Goal: Task Accomplishment & Management: Use online tool/utility

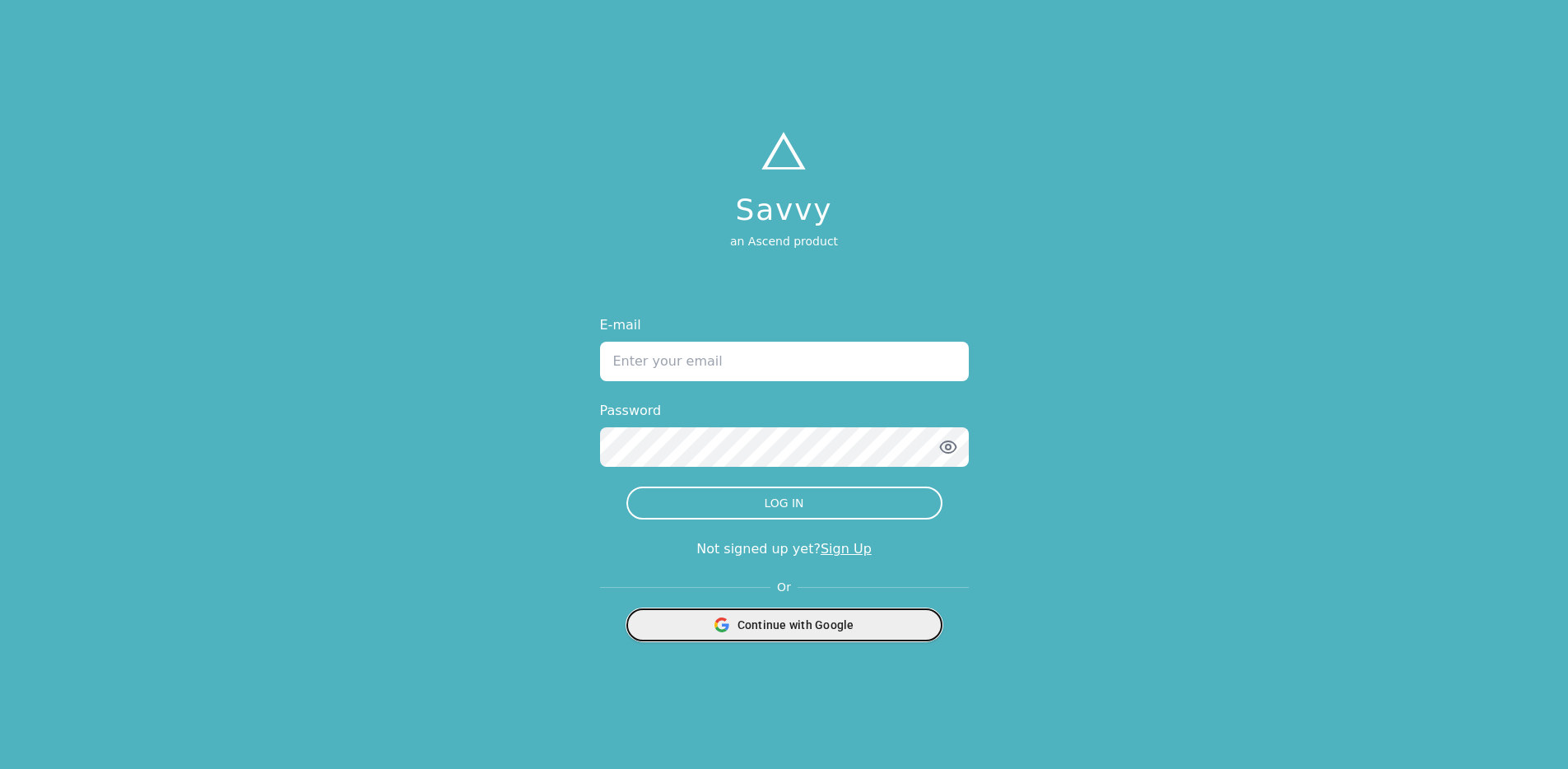
click at [792, 617] on span "Continue with Google" at bounding box center [796, 625] width 117 height 16
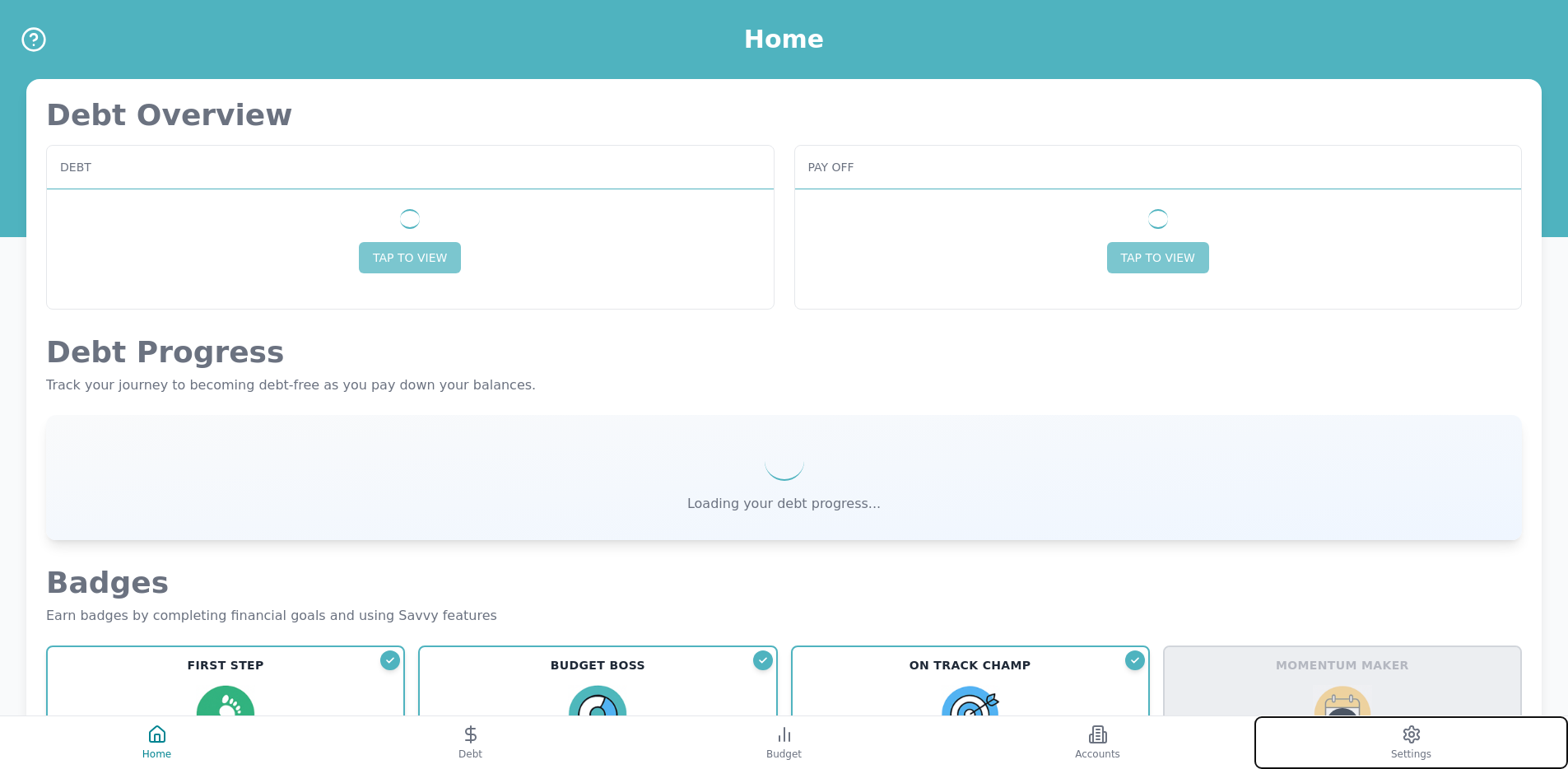
click at [1361, 739] on button "Settings" at bounding box center [1411, 743] width 314 height 53
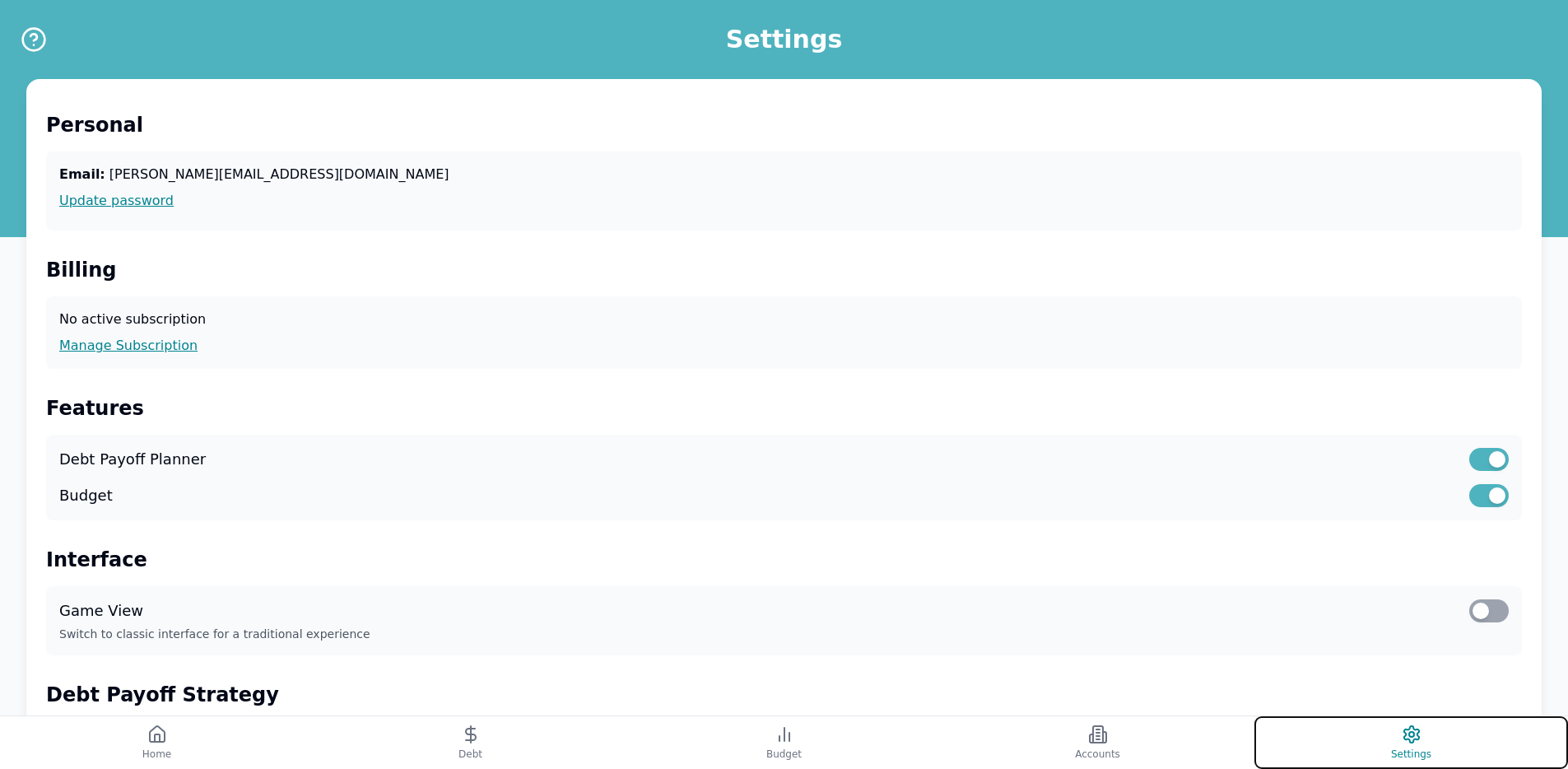
scroll to position [420, 0]
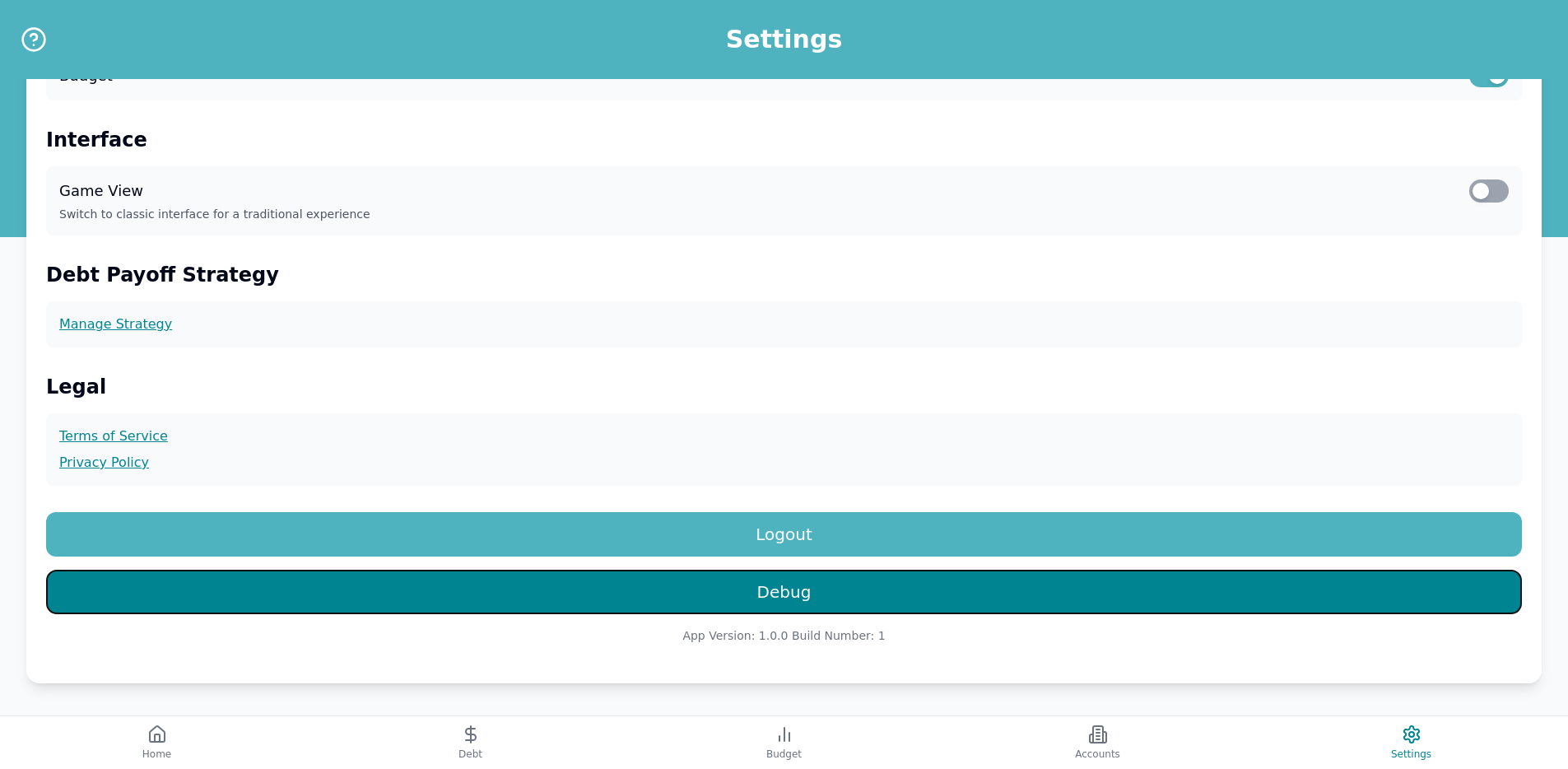
click at [798, 597] on button "Debug" at bounding box center [784, 592] width 1476 height 45
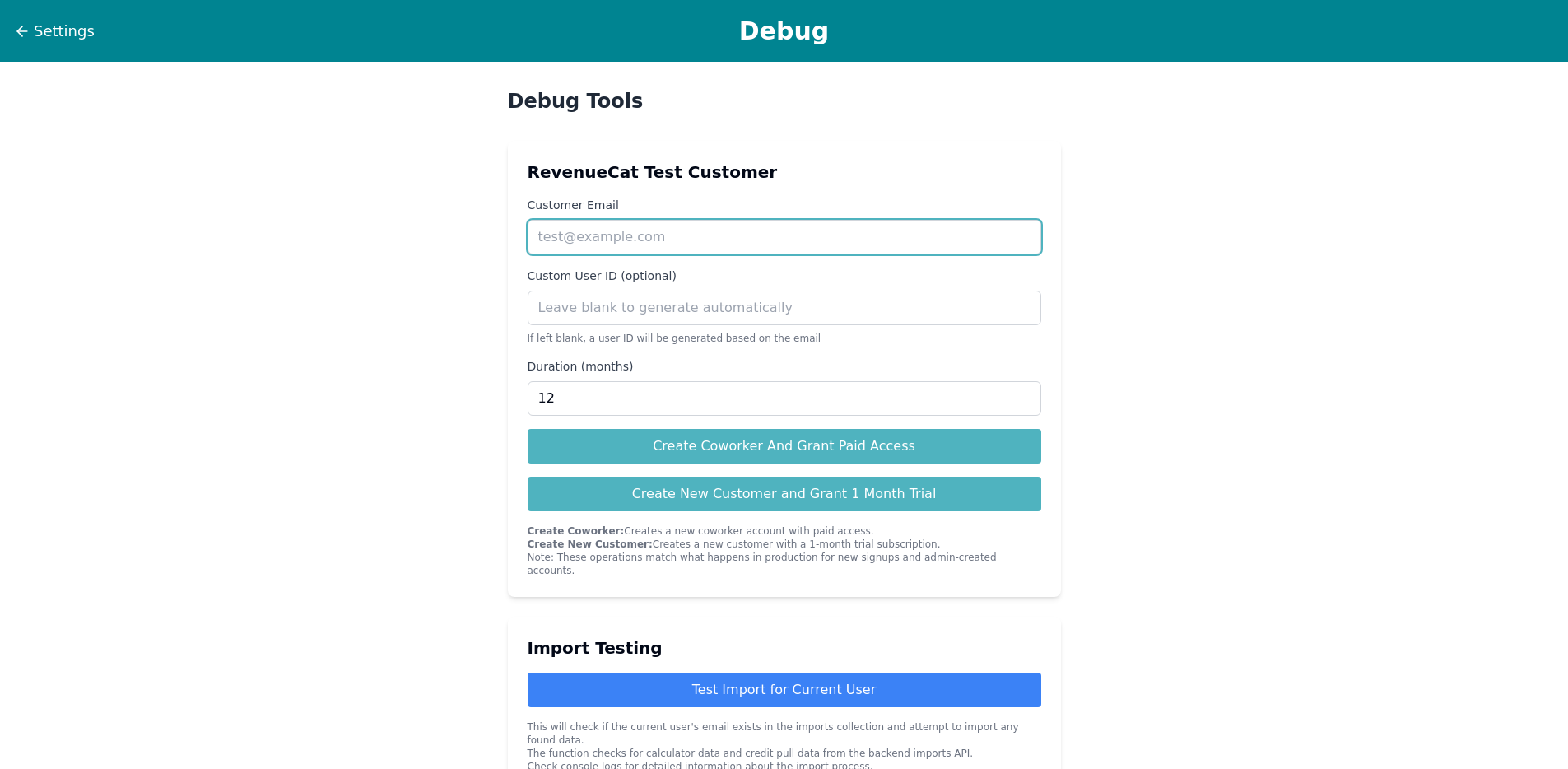
click at [690, 237] on input "Customer Email" at bounding box center [784, 237] width 513 height 35
paste input "[EMAIL_ADDRESS][DOMAIN_NAME]"
type input "[EMAIL_ADDRESS][DOMAIN_NAME]"
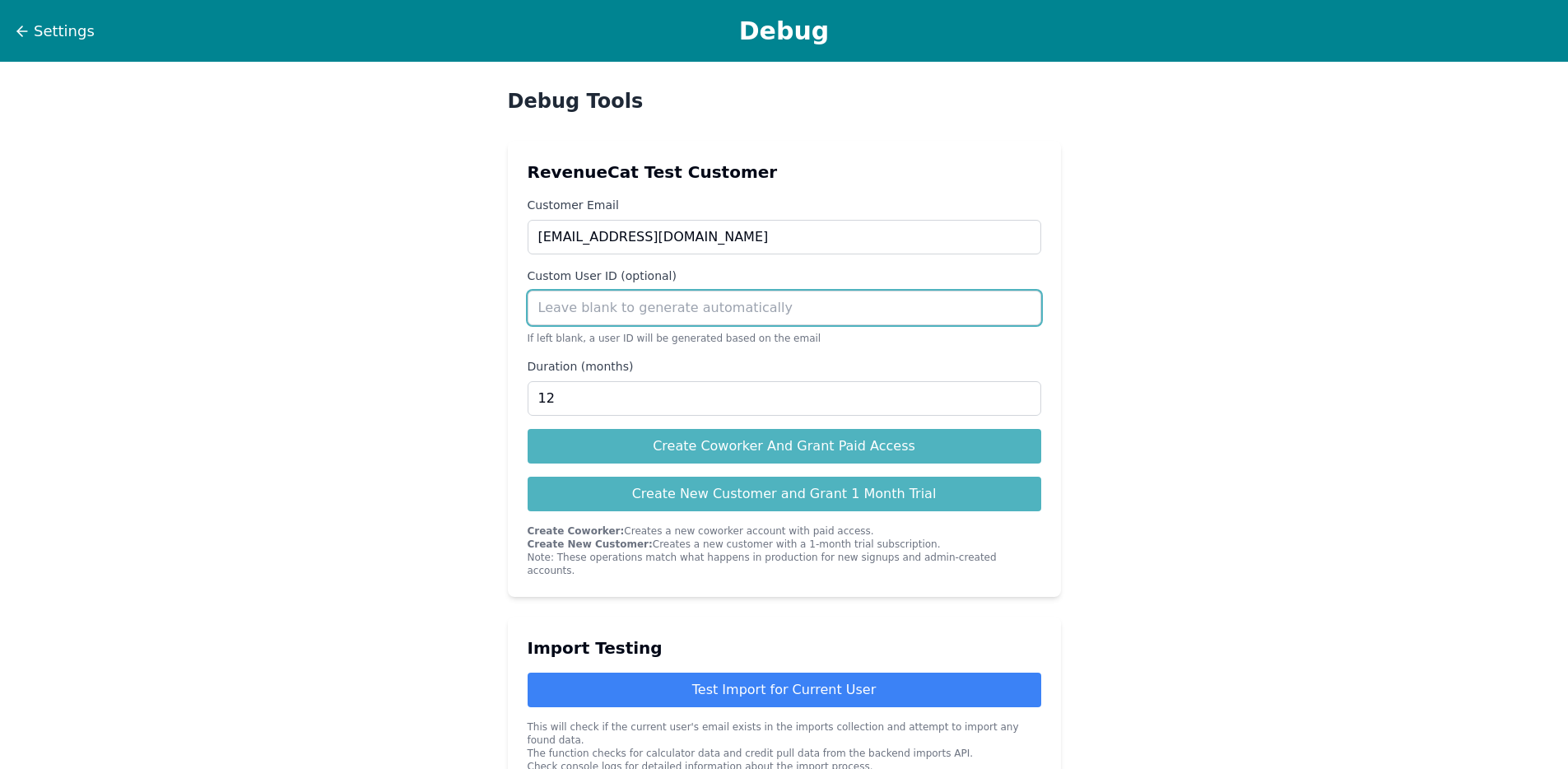
click at [733, 316] on input "Custom User ID (optional)" at bounding box center [784, 308] width 513 height 35
click at [868, 314] on input "Custom User ID (optional)" at bounding box center [784, 308] width 513 height 35
paste input "R6WQyDDd4ZZzjxnwEy2YKHSpuxl2"
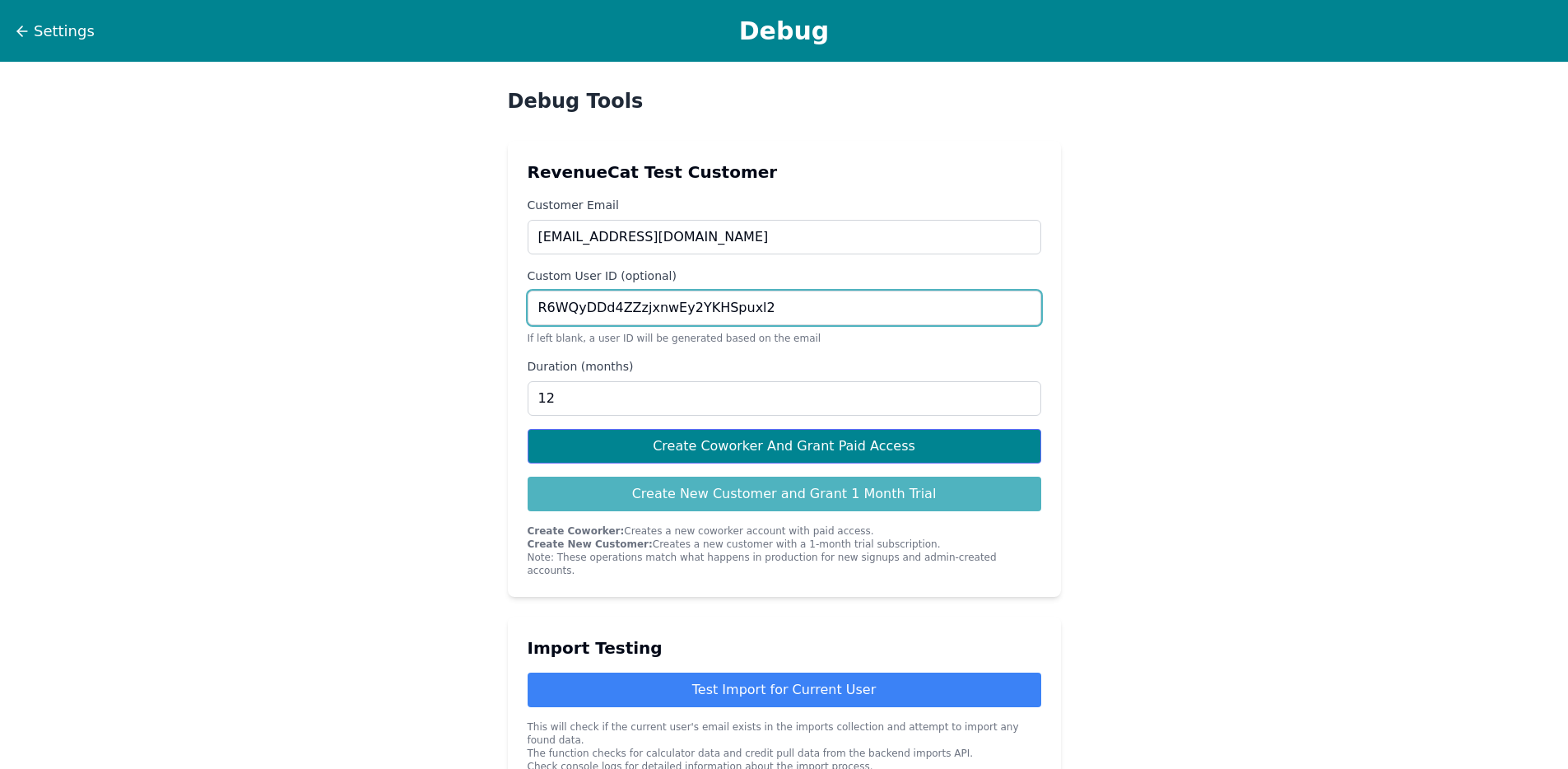
type input "R6WQyDDd4ZZzjxnwEy2YKHSpuxl2"
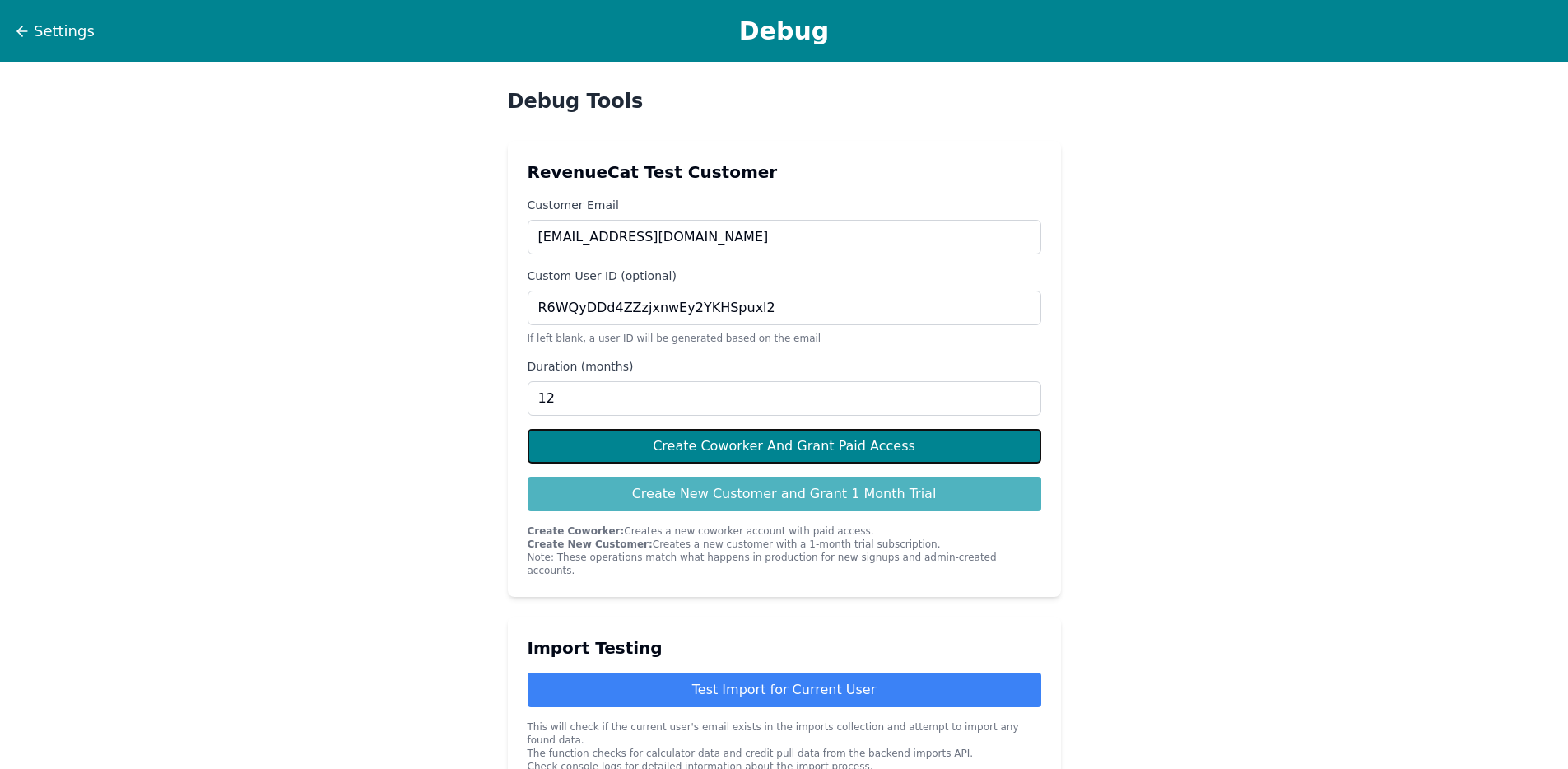
click at [778, 448] on button "Create Coworker And Grant Paid Access" at bounding box center [784, 446] width 513 height 35
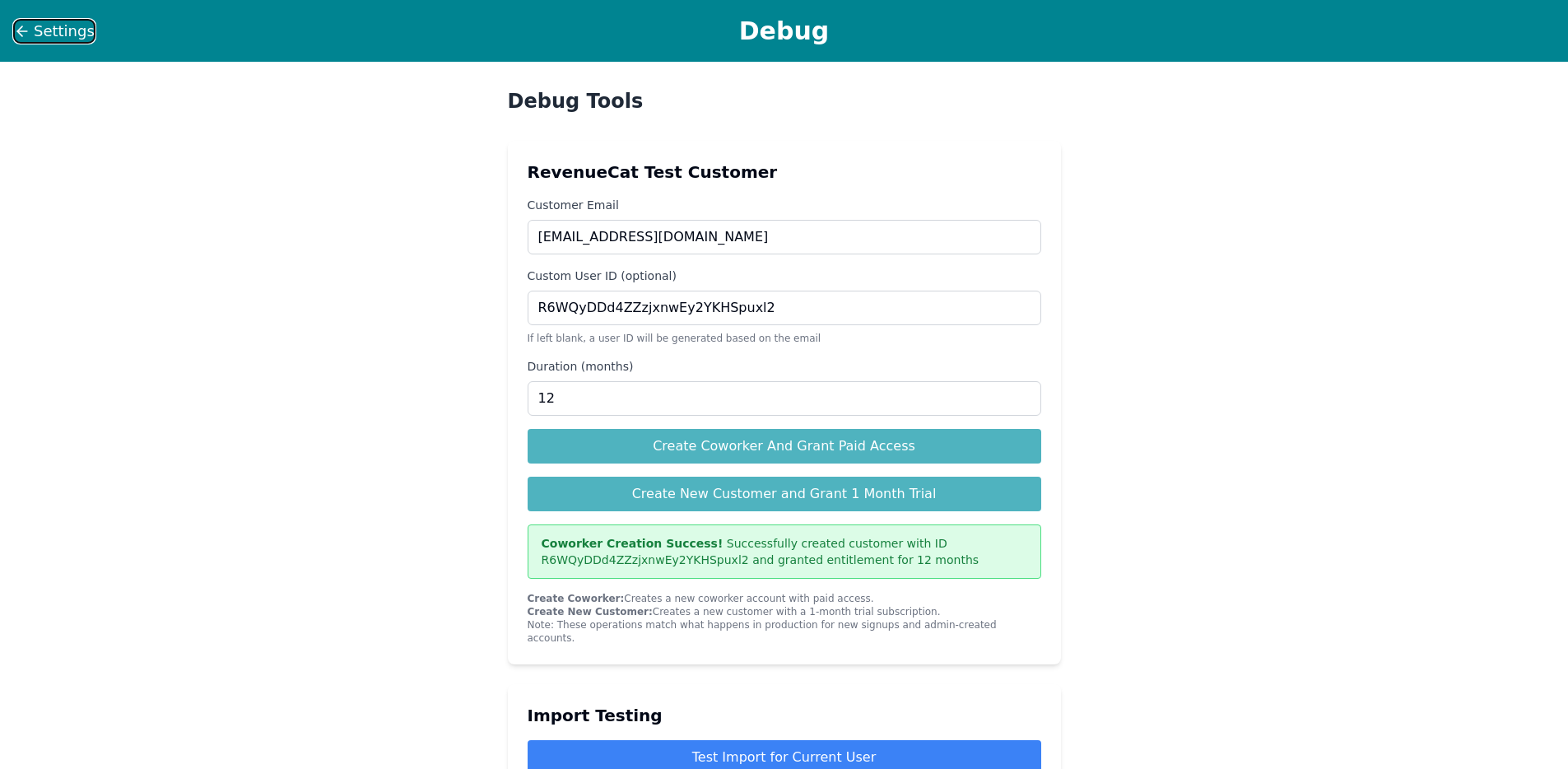
click at [40, 30] on span "Settings" at bounding box center [64, 31] width 61 height 23
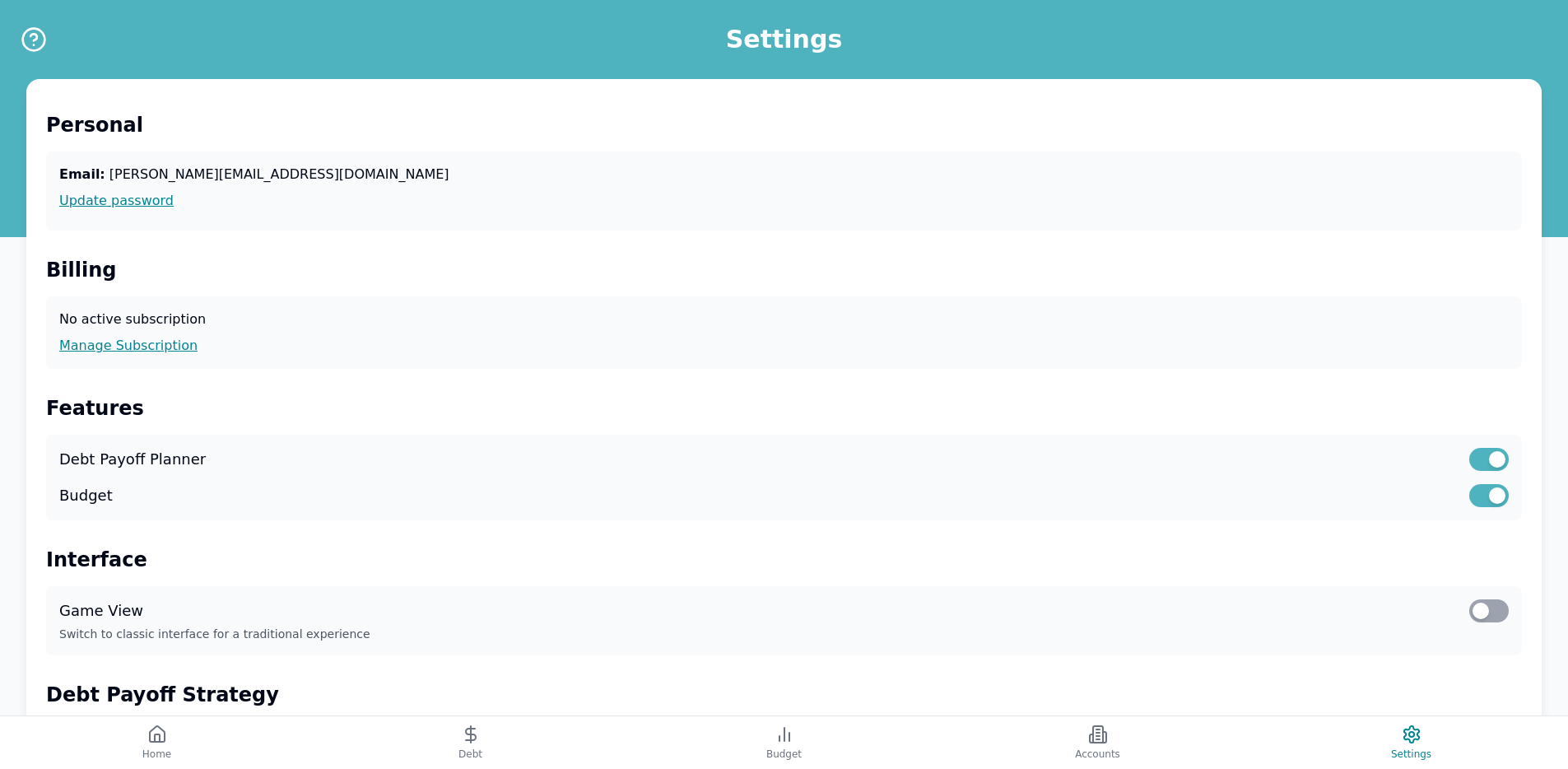
scroll to position [420, 0]
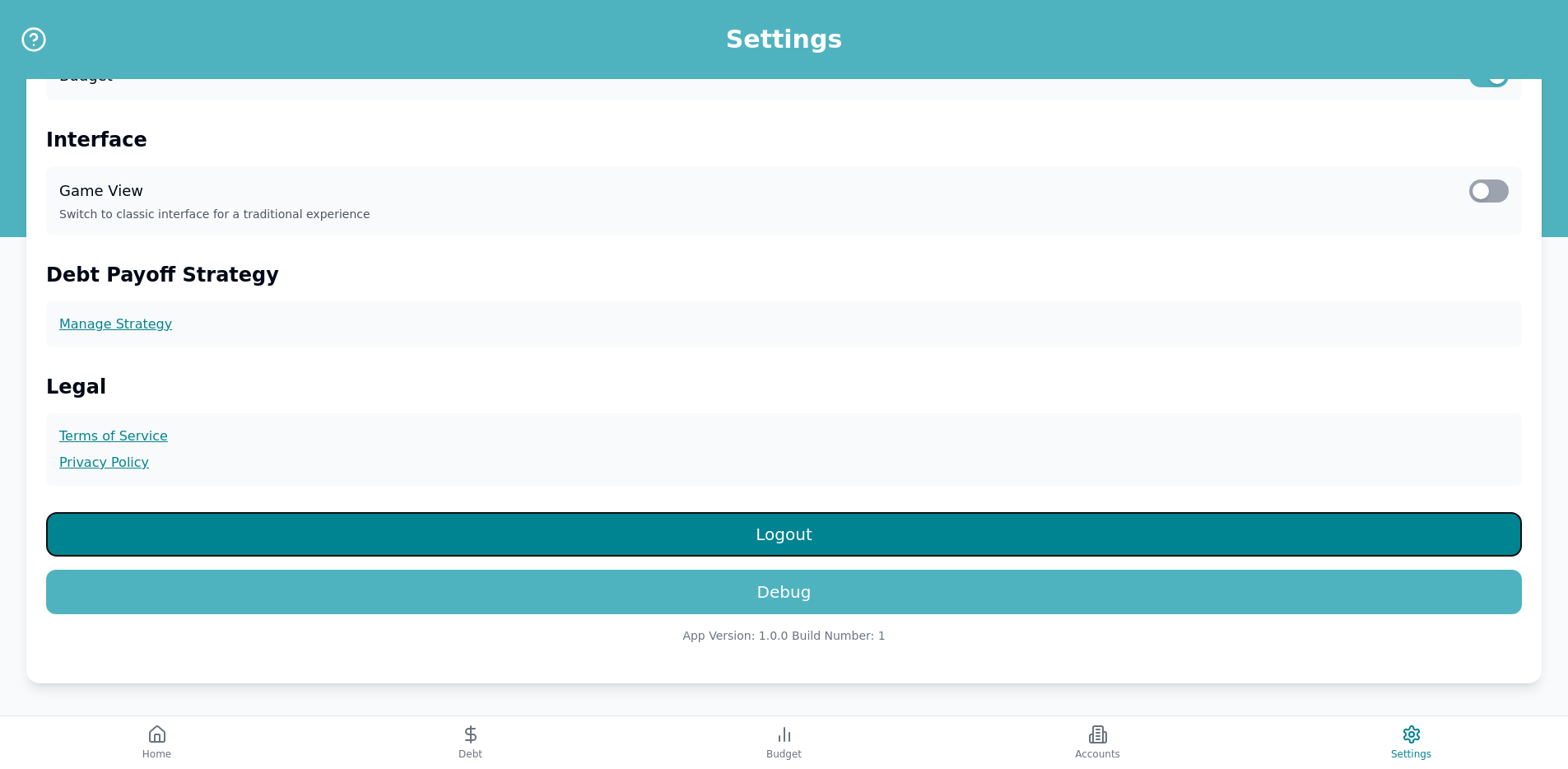
click at [878, 526] on button "Logout" at bounding box center [784, 534] width 1476 height 45
